Goal: Transaction & Acquisition: Download file/media

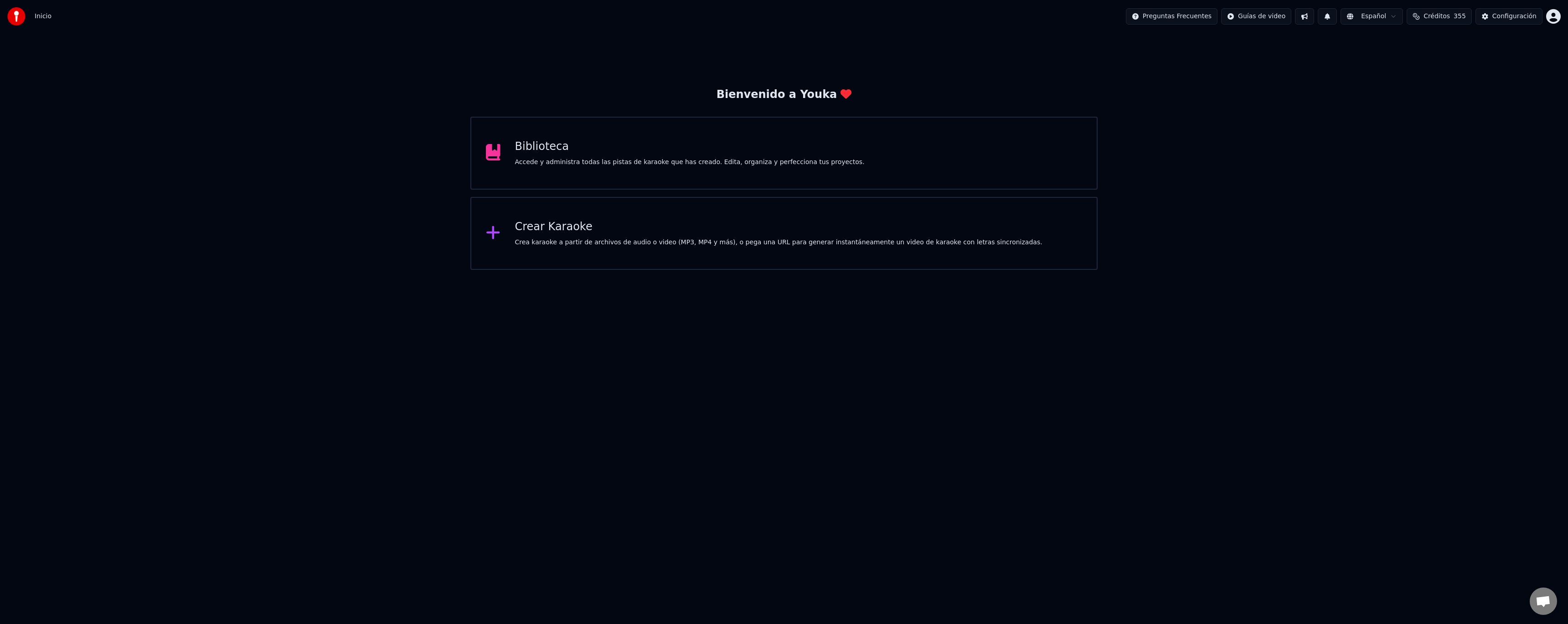
click at [593, 163] on div "Accede y administra todas las pistas de karaoke que has creado. Edita, organiza…" at bounding box center [689, 162] width 350 height 9
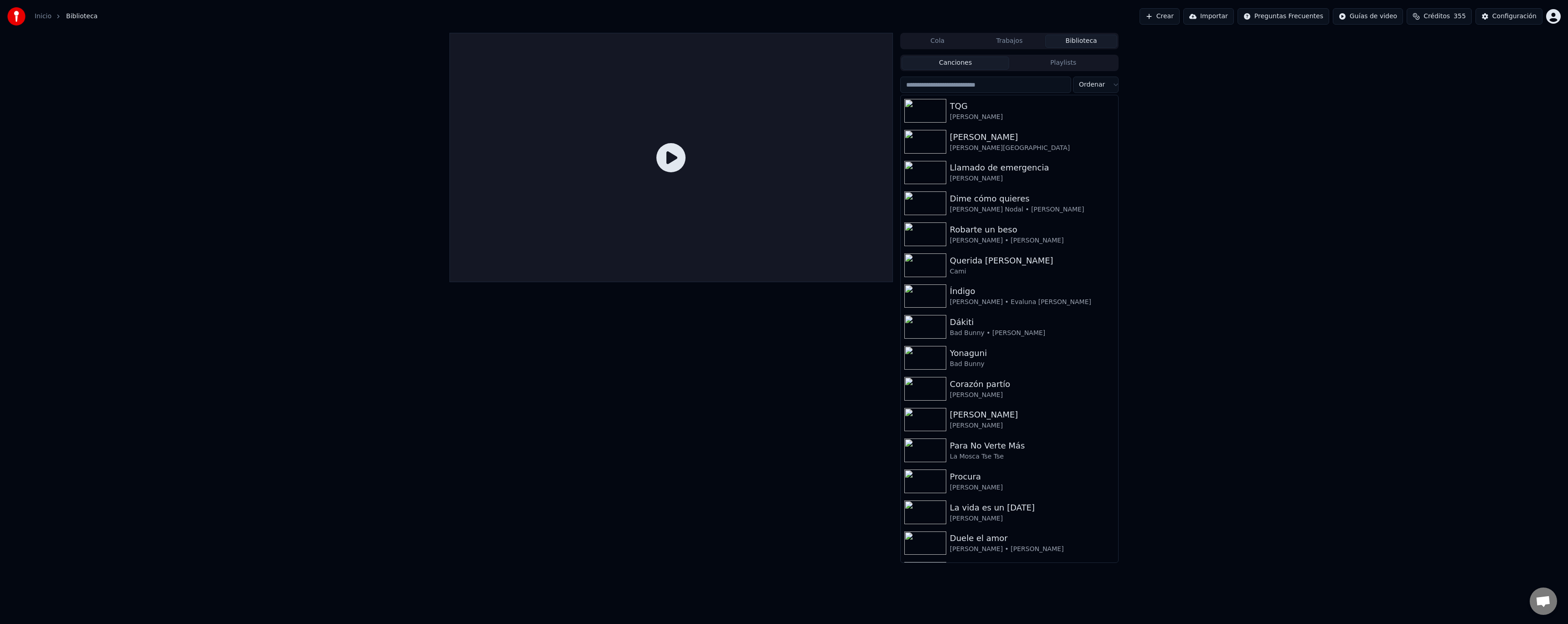
click at [963, 85] on input "search" at bounding box center [985, 85] width 171 height 16
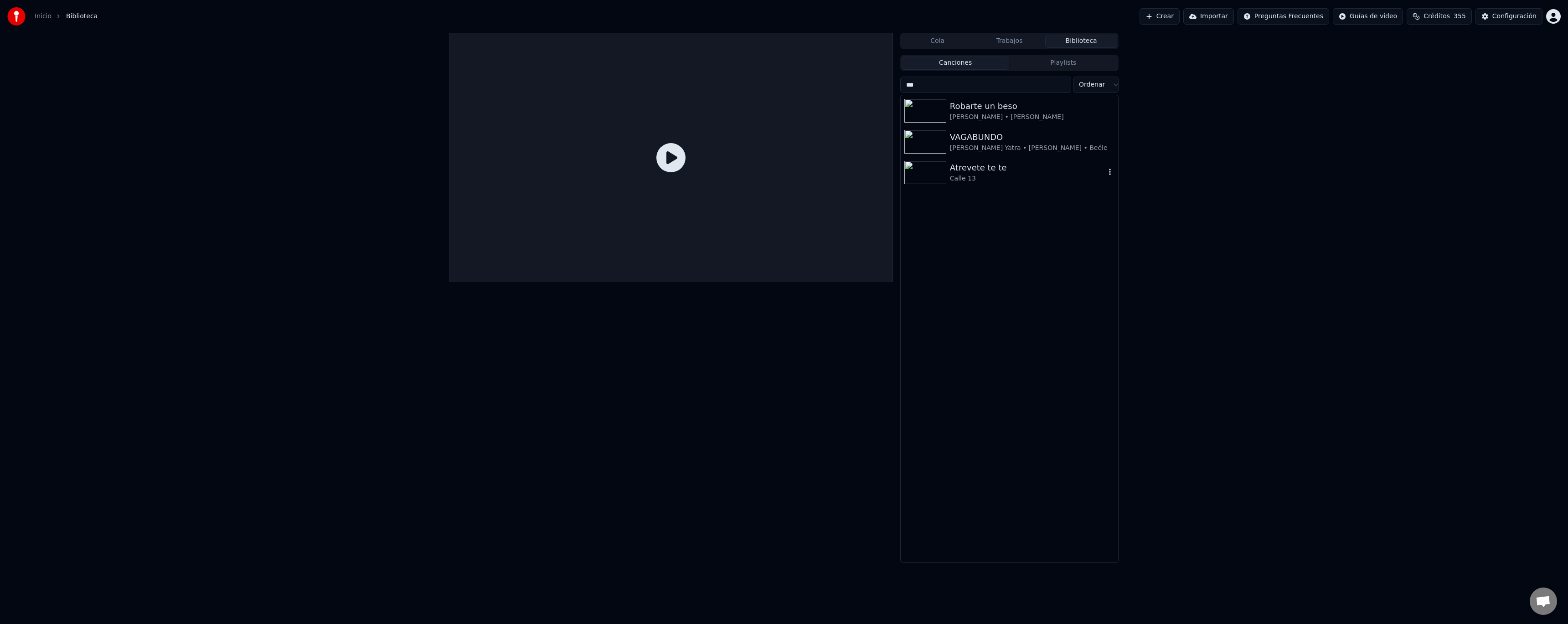
type input "***"
click at [993, 179] on div "Calle 13" at bounding box center [1028, 179] width 155 height 9
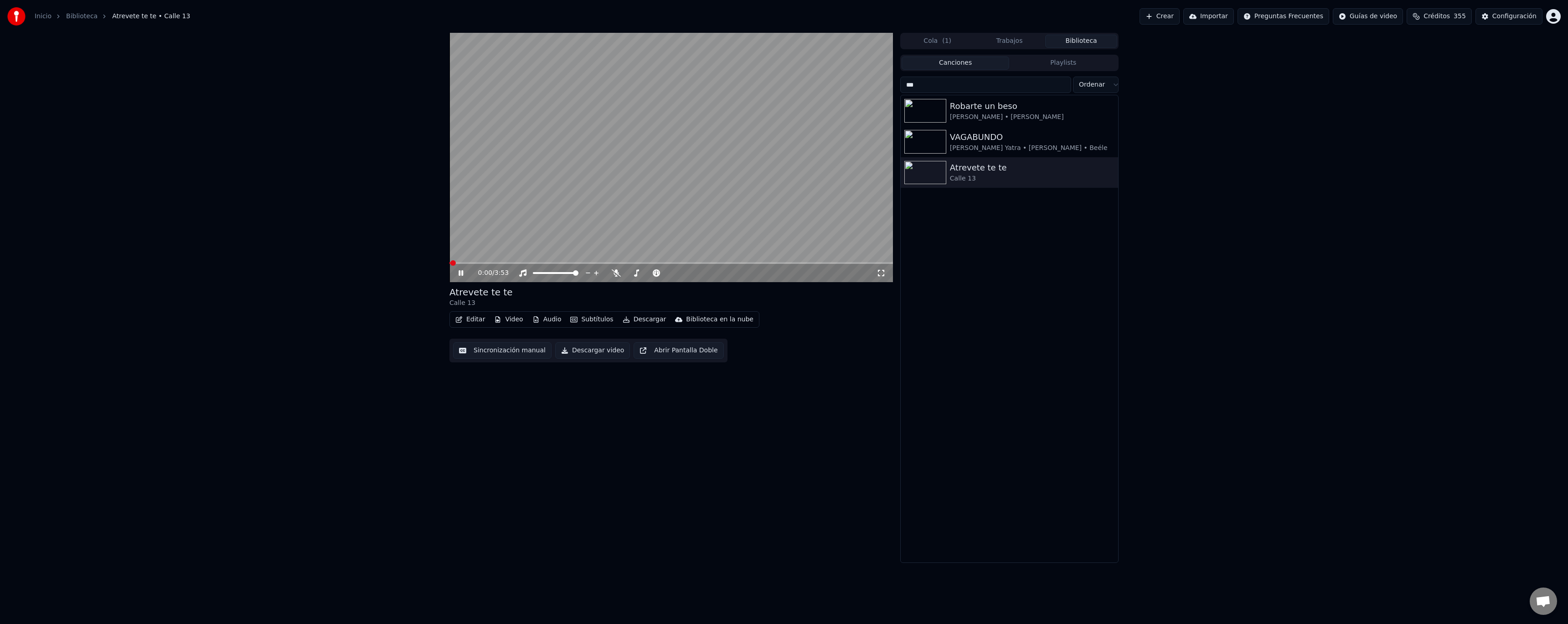
click at [460, 272] on icon at bounding box center [461, 273] width 5 height 5
click at [545, 324] on button "Audio" at bounding box center [546, 319] width 36 height 13
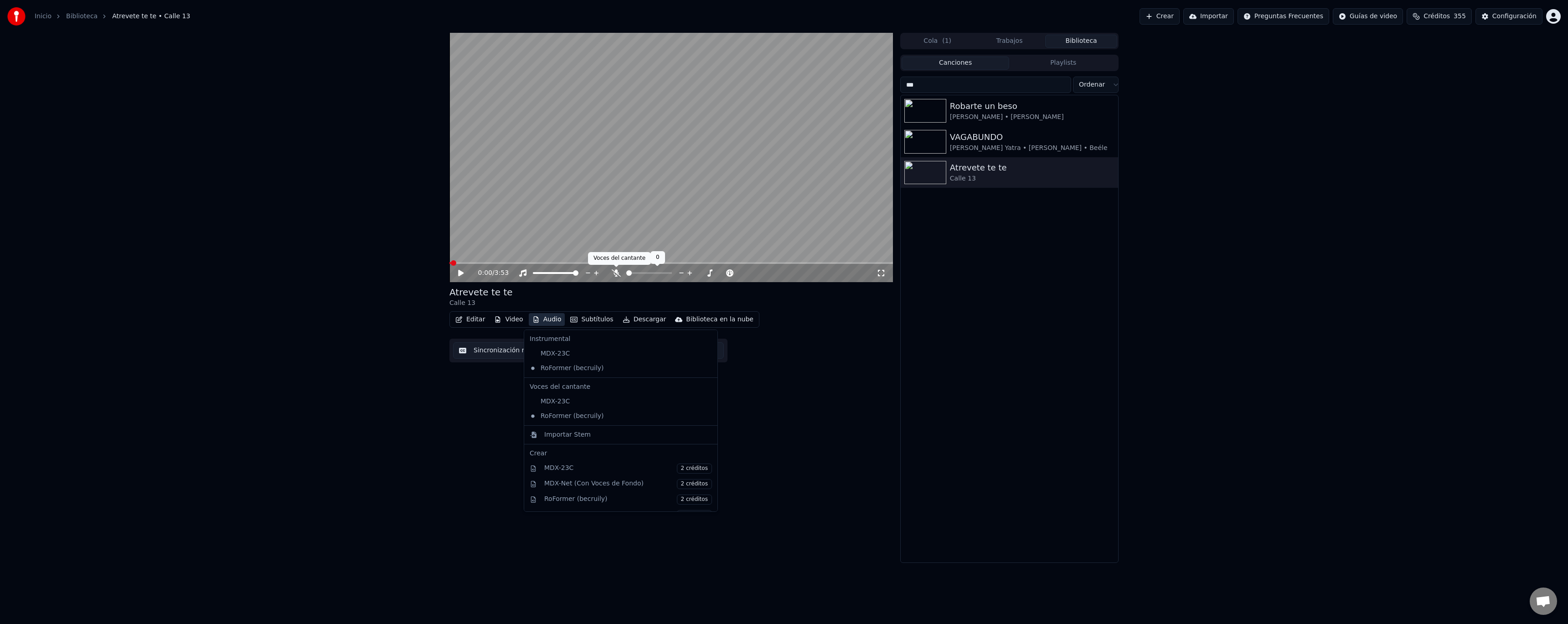
click at [616, 274] on icon at bounding box center [616, 273] width 9 height 7
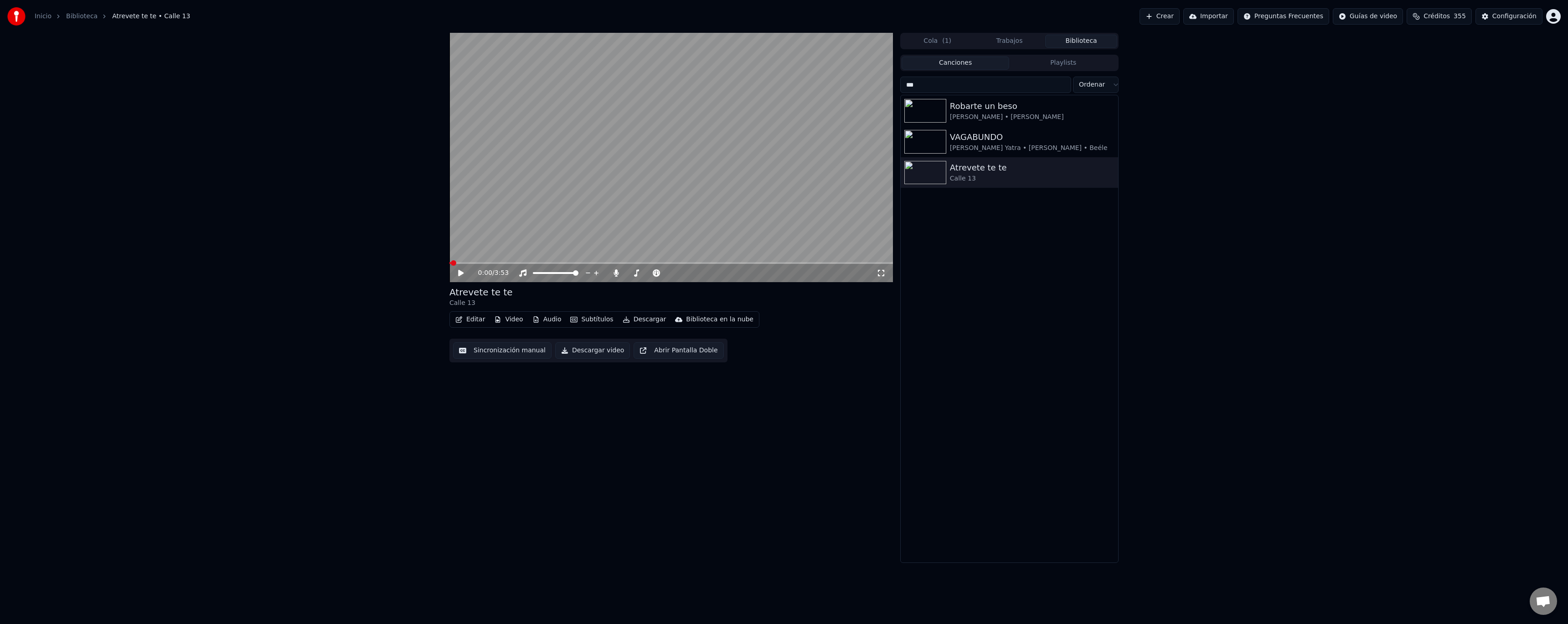
click at [649, 316] on button "Descargar" at bounding box center [644, 319] width 51 height 13
click at [668, 403] on div "Audio [.mp3]" at bounding box center [673, 402] width 84 height 9
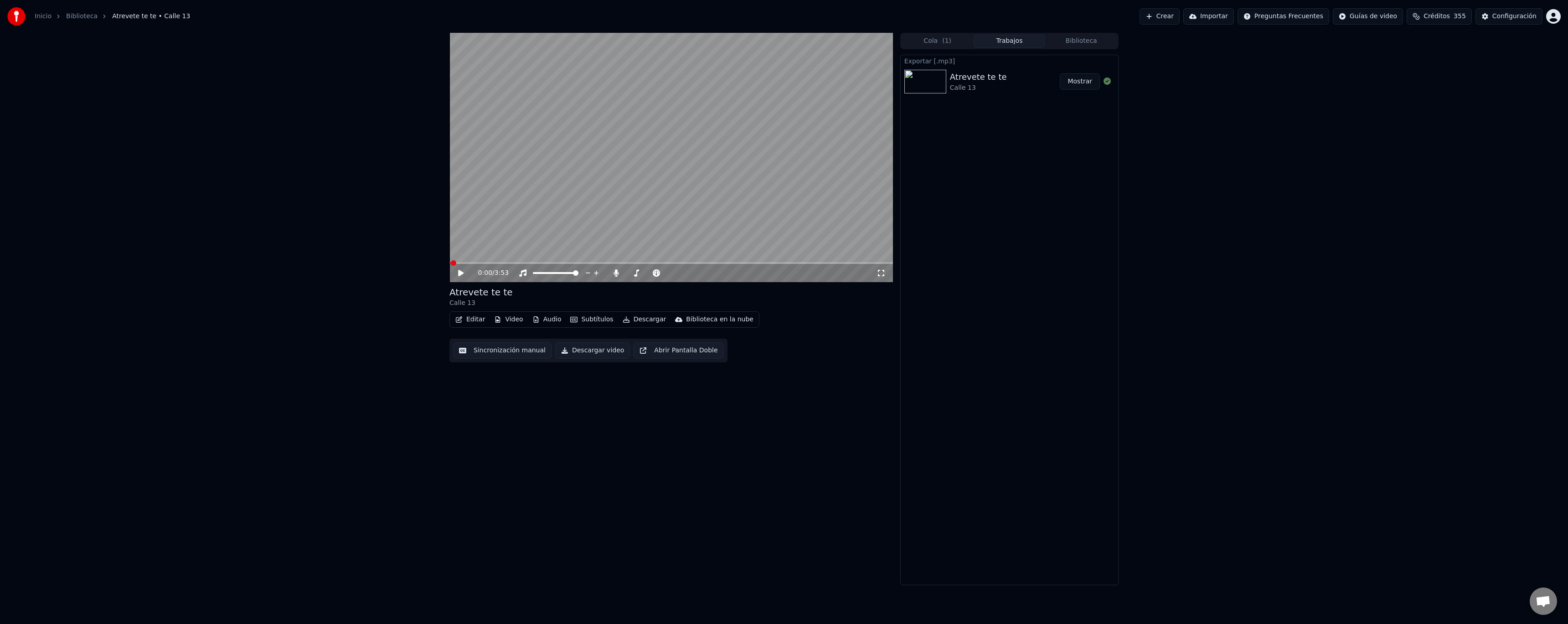
click at [1091, 81] on button "Mostrar" at bounding box center [1080, 81] width 40 height 16
click at [646, 319] on button "Descargar" at bounding box center [644, 319] width 51 height 13
click at [682, 445] on div "Subtítulos [.lrc]" at bounding box center [673, 450] width 84 height 9
click at [1082, 79] on button "Mostrar" at bounding box center [1080, 81] width 40 height 16
click at [681, 438] on div "0:00 / 3:53 Atrevete te te Calle 13 Editar Video Audio Subtítulos Descargar Bib…" at bounding box center [671, 309] width 443 height 553
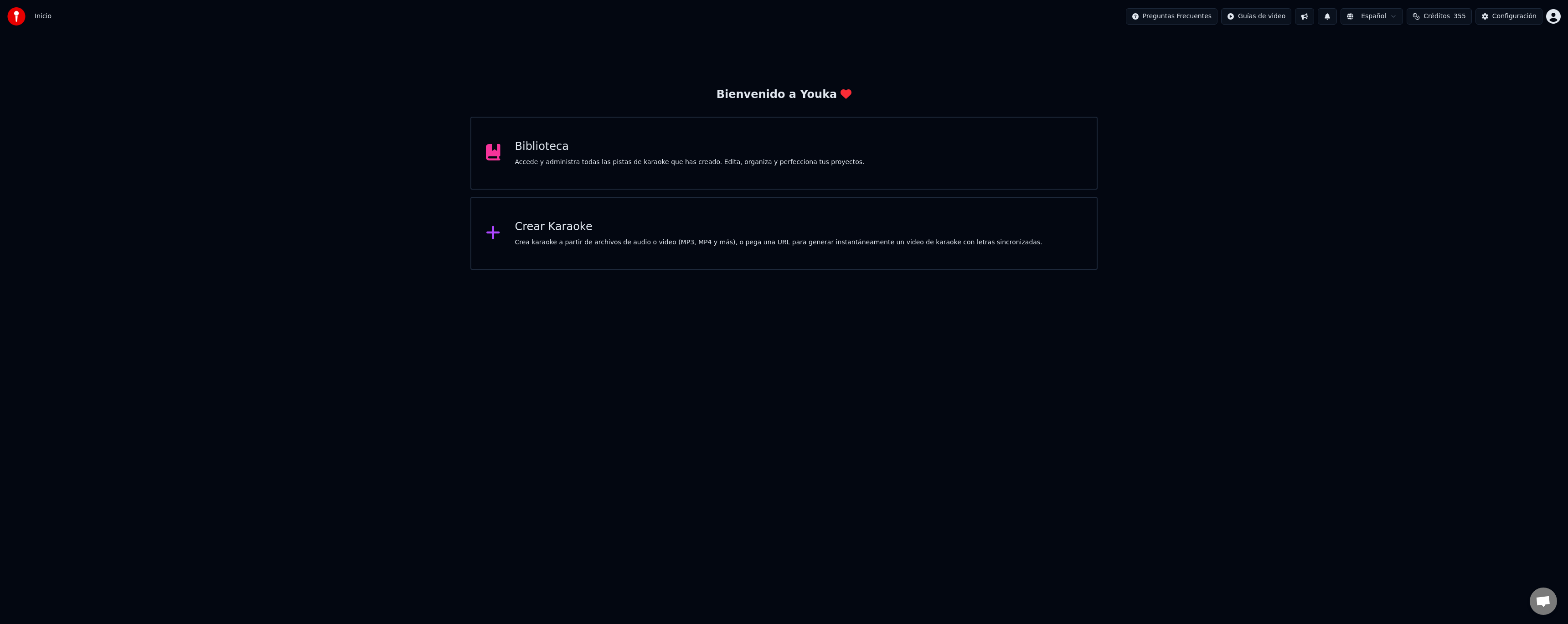
click at [642, 161] on div "Accede y administra todas las pistas de karaoke que has creado. Edita, organiza…" at bounding box center [689, 162] width 350 height 9
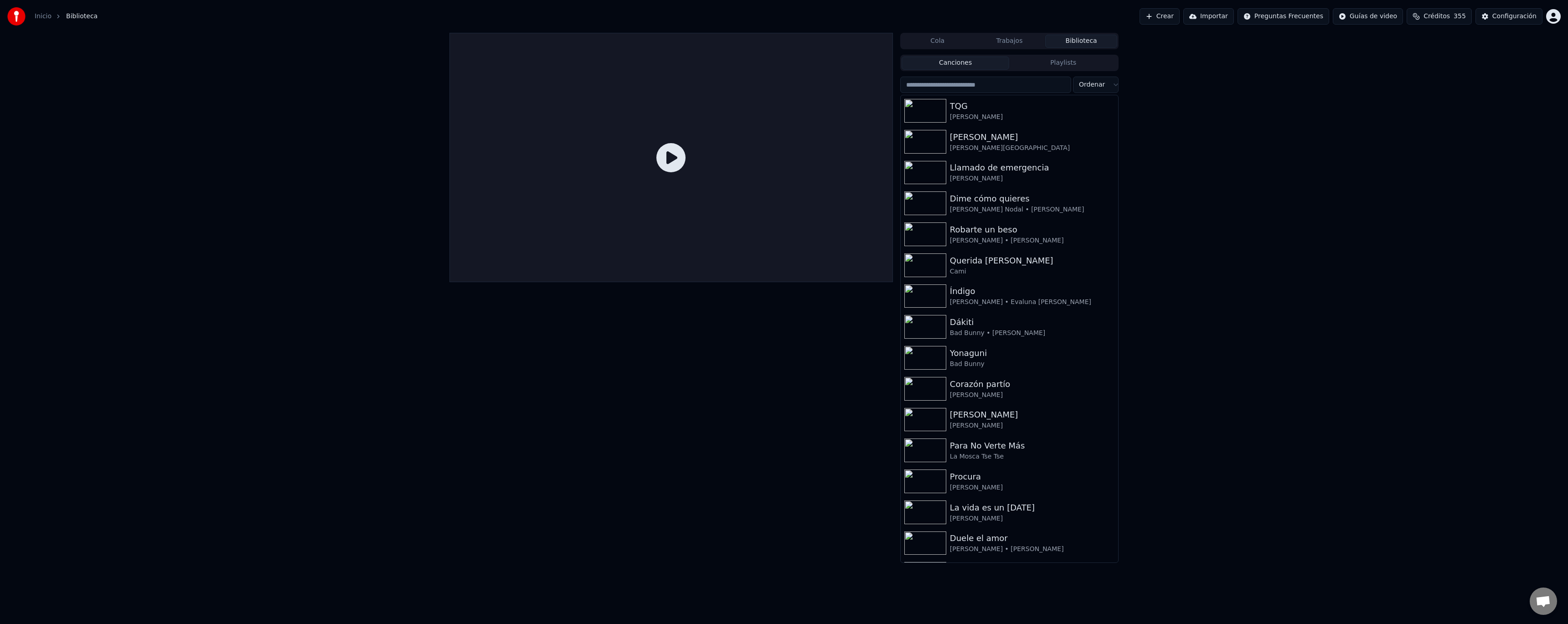
click at [956, 82] on input "search" at bounding box center [985, 85] width 171 height 16
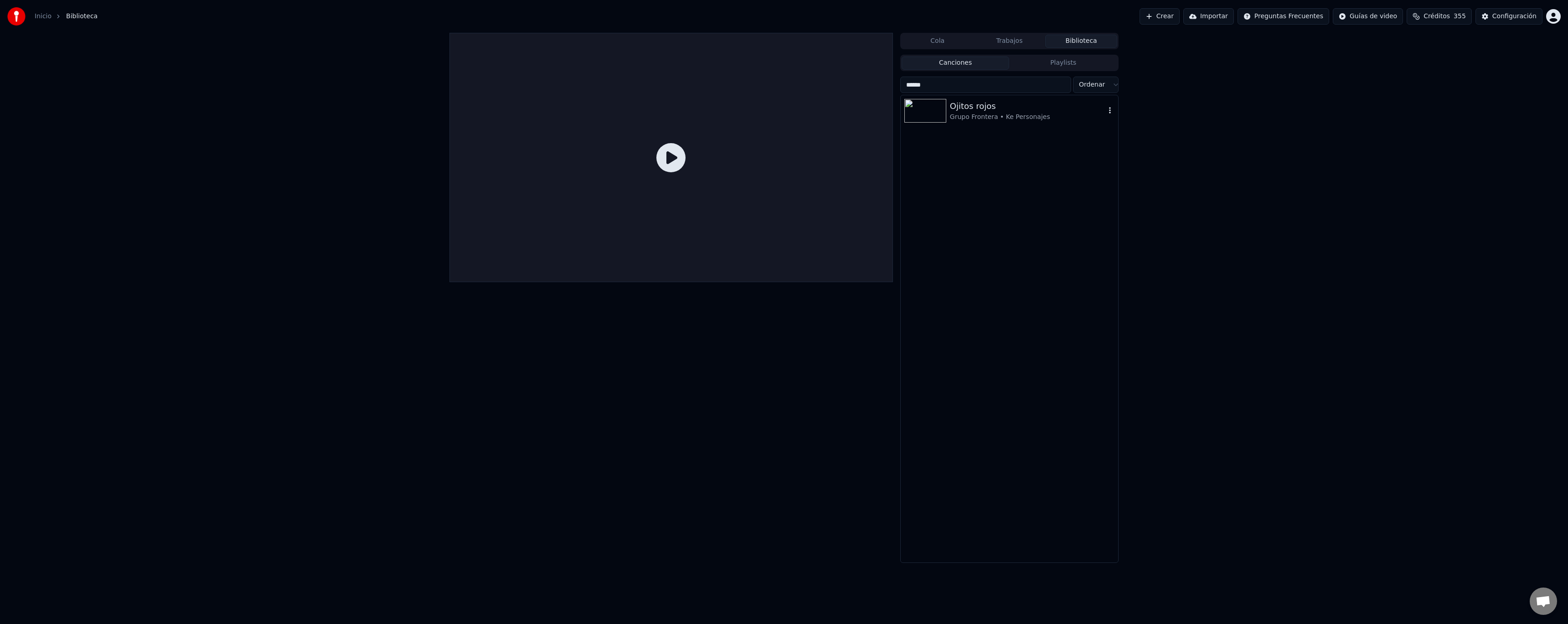
type input "******"
click at [973, 106] on div "Ojitos rojos" at bounding box center [1028, 106] width 155 height 13
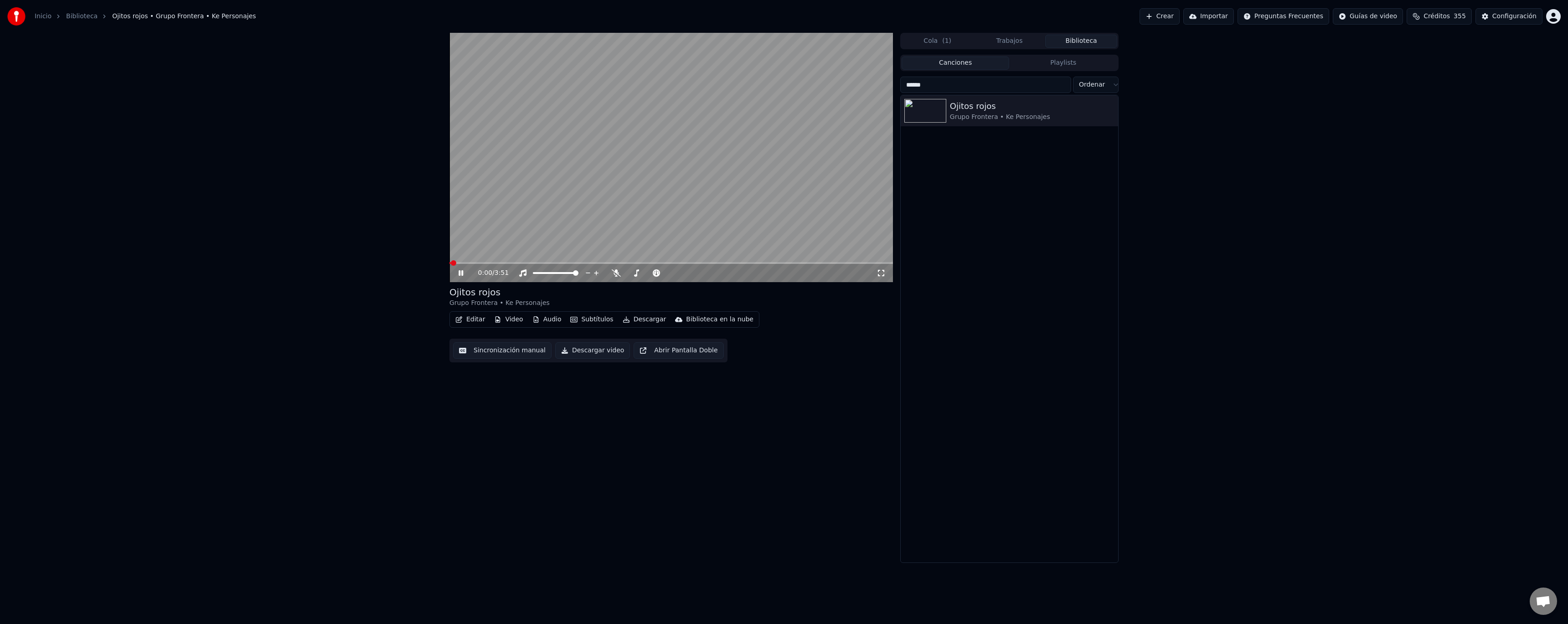
click at [464, 272] on icon at bounding box center [467, 273] width 22 height 7
click at [626, 319] on button "Descargar" at bounding box center [644, 319] width 51 height 13
click at [623, 298] on div "Ojitos rojos Grupo Frontera • Ke Personajes" at bounding box center [671, 297] width 443 height 22
click at [618, 271] on icon at bounding box center [616, 273] width 9 height 7
click at [451, 263] on span at bounding box center [453, 263] width 5 height 5
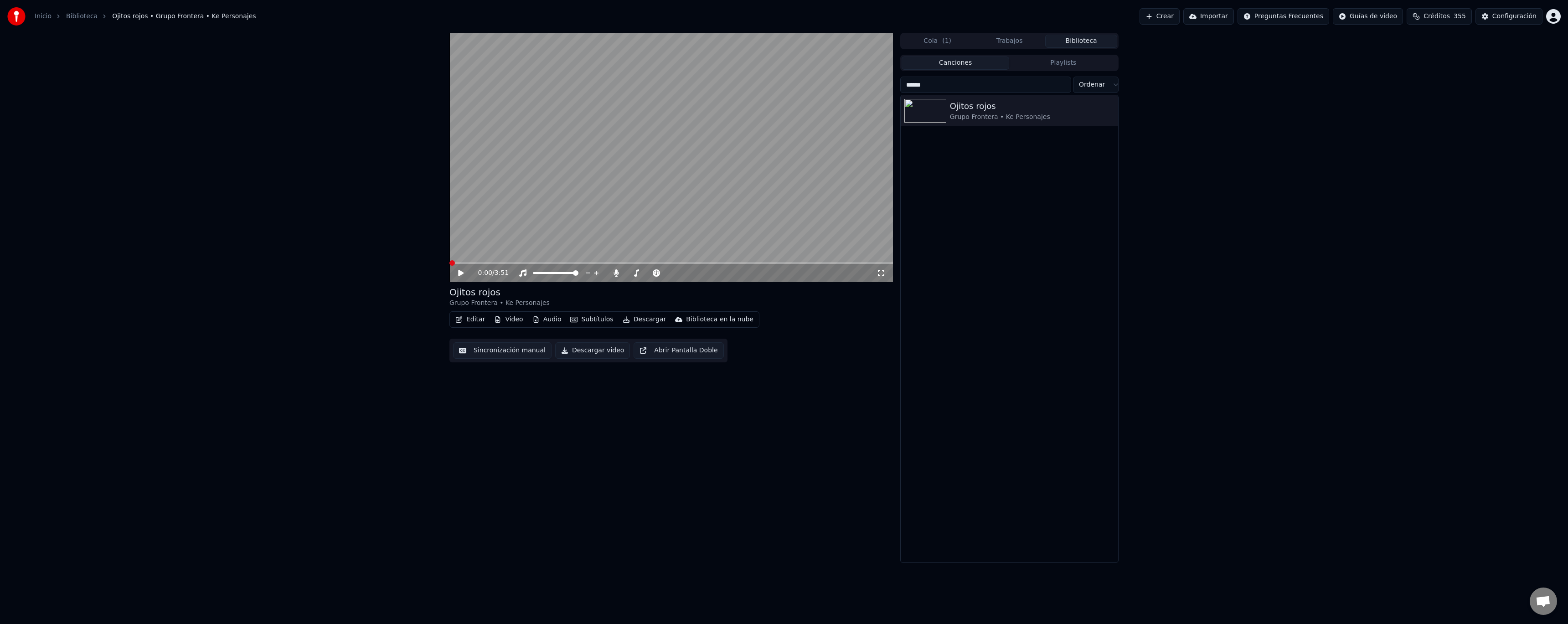
click at [638, 321] on button "Descargar" at bounding box center [644, 319] width 51 height 13
click at [659, 400] on div "Audio [.mp3]" at bounding box center [652, 402] width 42 height 9
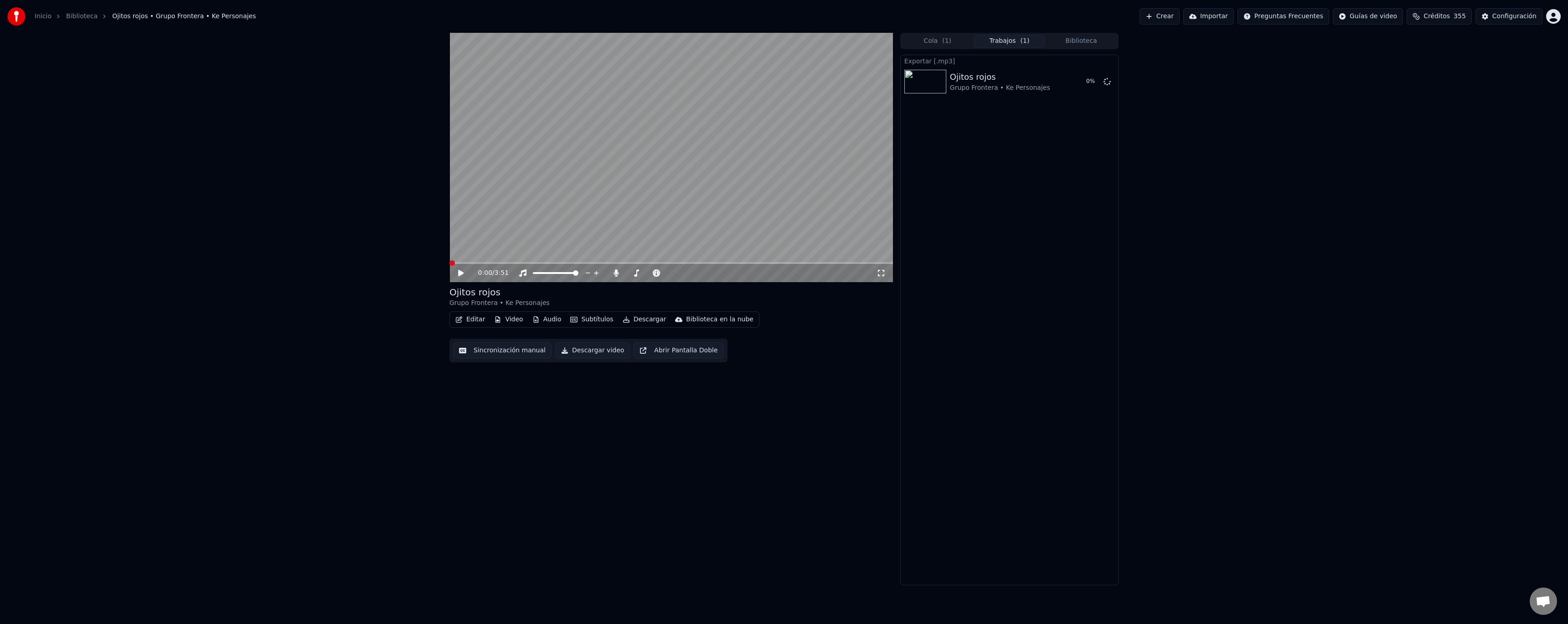
click at [625, 320] on button "Descargar" at bounding box center [644, 319] width 51 height 13
click at [653, 450] on div "Subtítulos [.lrc]" at bounding box center [655, 450] width 48 height 9
click at [544, 320] on button "Audio" at bounding box center [546, 319] width 36 height 13
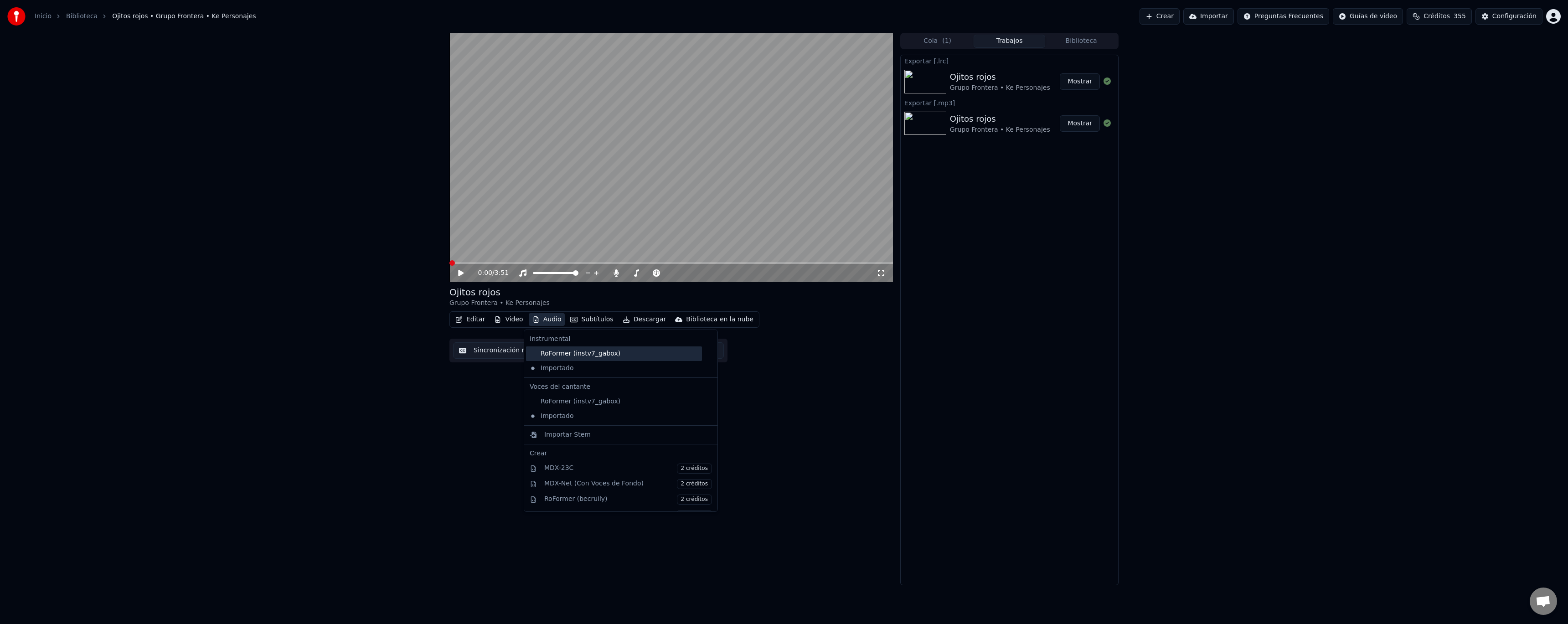
click at [559, 354] on div "RoFormer (instv7_gabox)" at bounding box center [613, 353] width 176 height 15
click at [543, 317] on button "Audio" at bounding box center [546, 319] width 36 height 13
click at [573, 399] on div "RoFormer (instv7_gabox)" at bounding box center [613, 401] width 176 height 15
click at [463, 274] on icon at bounding box center [467, 273] width 22 height 7
click at [630, 324] on button "Descargar" at bounding box center [644, 319] width 51 height 13
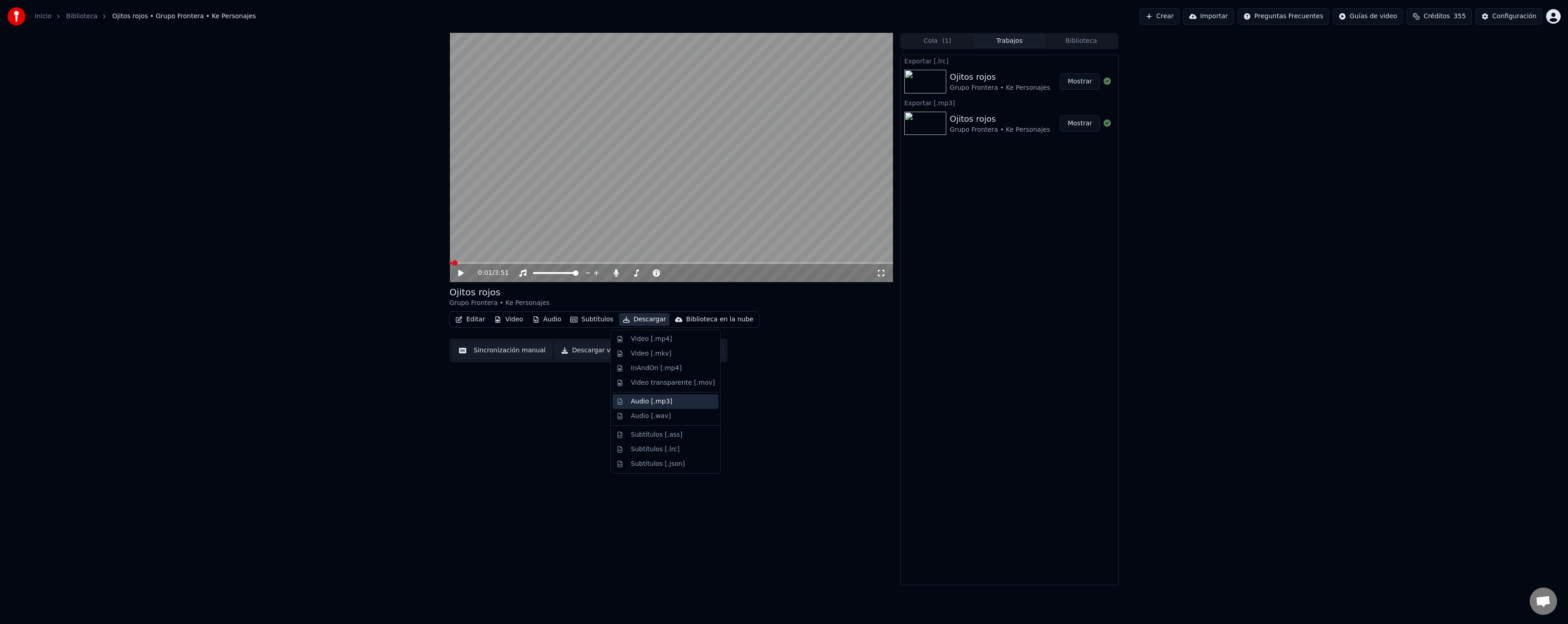
click at [664, 403] on div "Audio [.mp3]" at bounding box center [652, 402] width 42 height 9
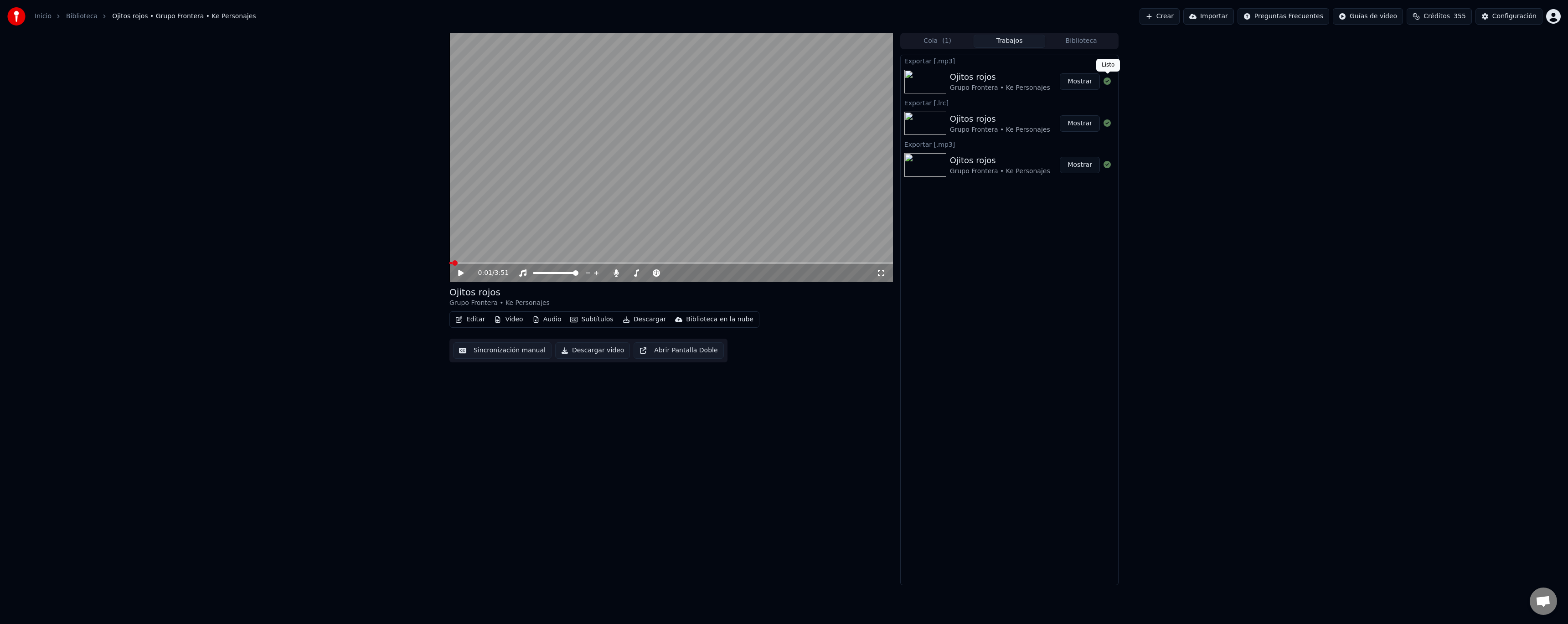
click at [1078, 82] on button "Mostrar" at bounding box center [1080, 81] width 40 height 16
